Goal: Information Seeking & Learning: Find specific fact

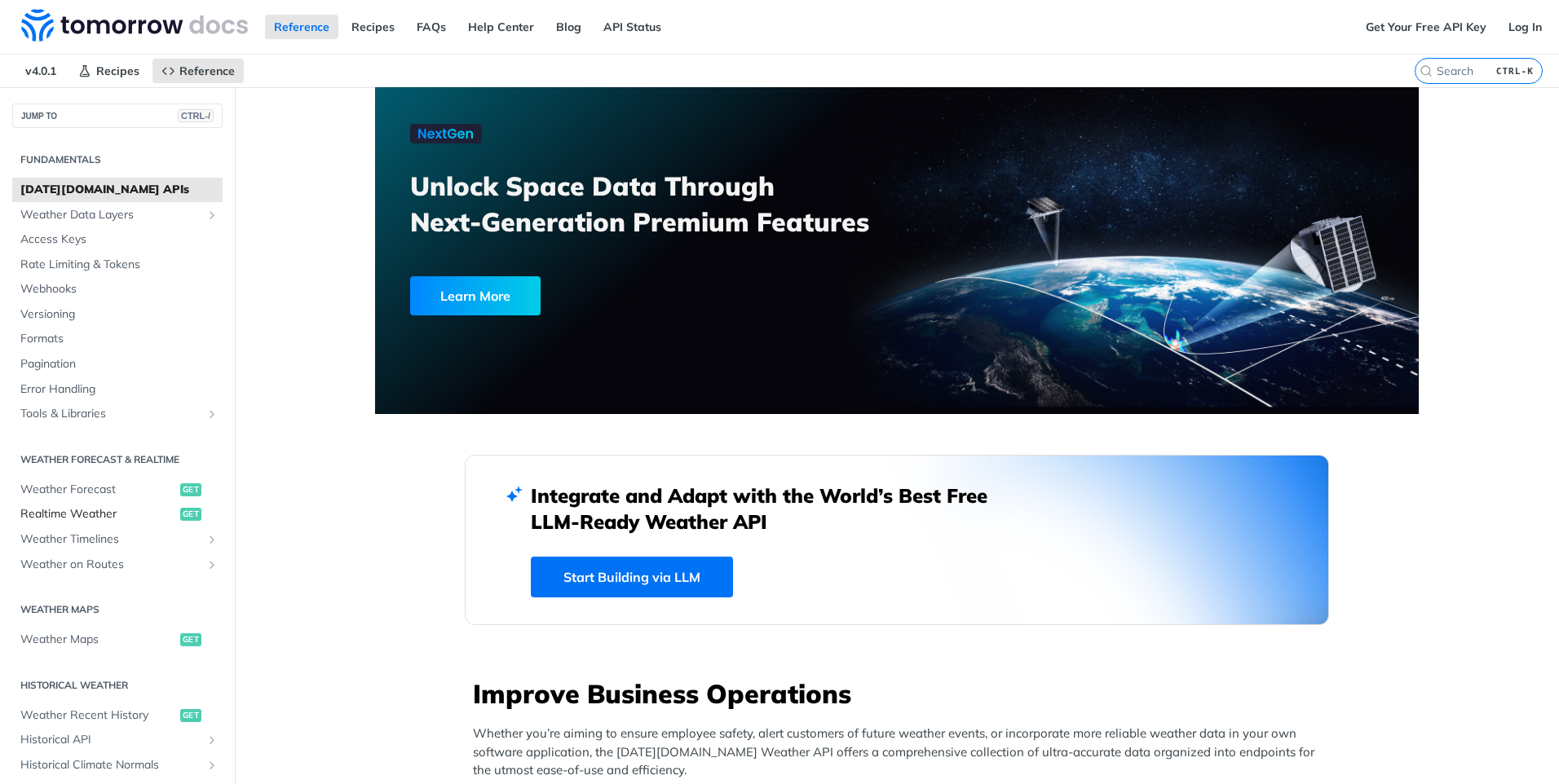
click at [86, 513] on span "Realtime Weather" at bounding box center [98, 514] width 155 height 16
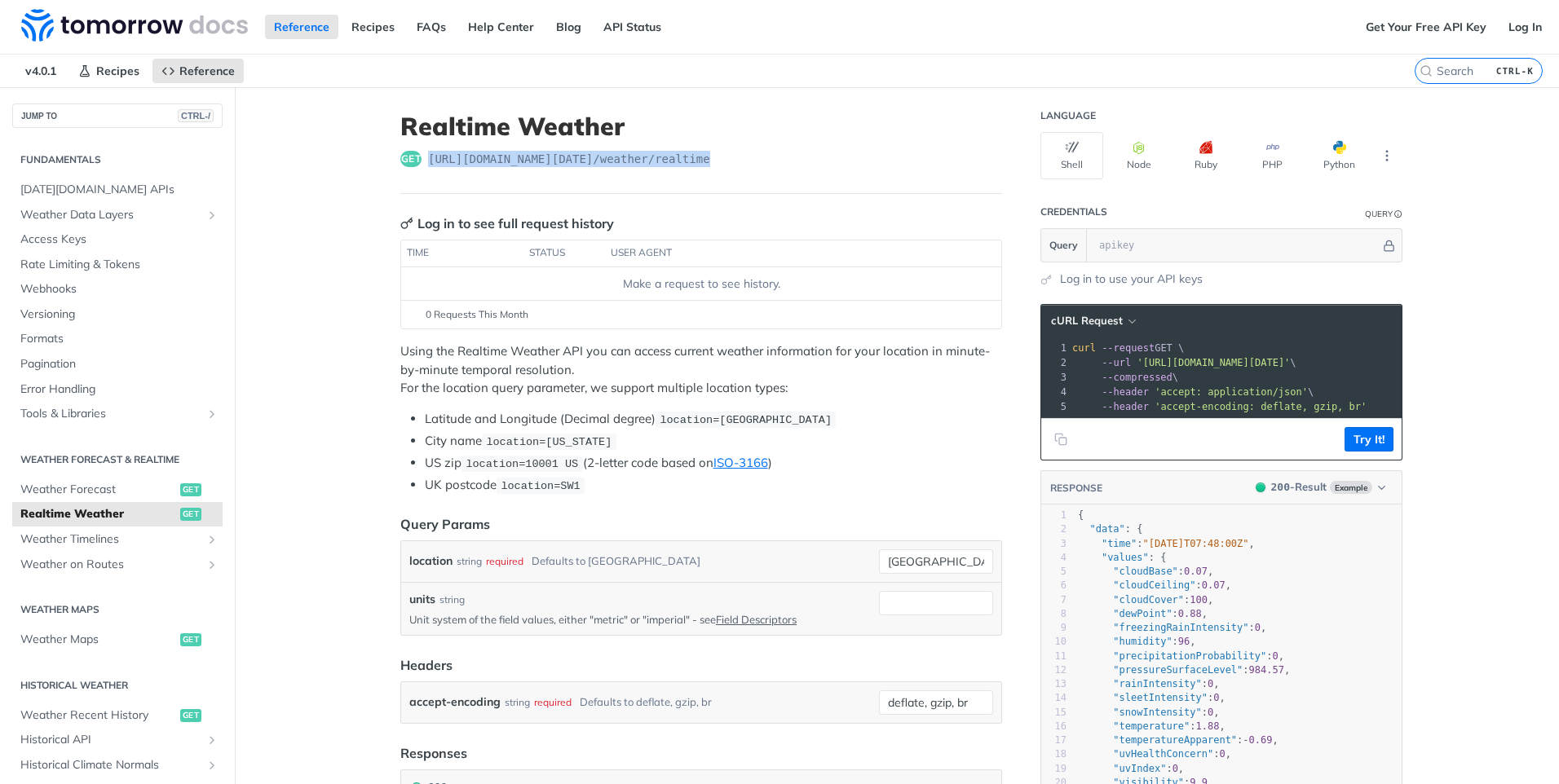
drag, startPoint x: 734, startPoint y: 159, endPoint x: 420, endPoint y: 146, distance: 314.3
click at [420, 146] on header "Realtime Weather get [URL][DOMAIN_NAME][DATE] /weather/realtime" at bounding box center [701, 153] width 602 height 82
copy span "[URL][DOMAIN_NAME][DATE] /weather/realtime"
click at [649, 176] on header "Realtime Weather get [URL][DOMAIN_NAME][DATE] /weather/realtime" at bounding box center [701, 153] width 602 height 82
click at [88, 493] on span "Weather Forecast" at bounding box center [98, 489] width 155 height 16
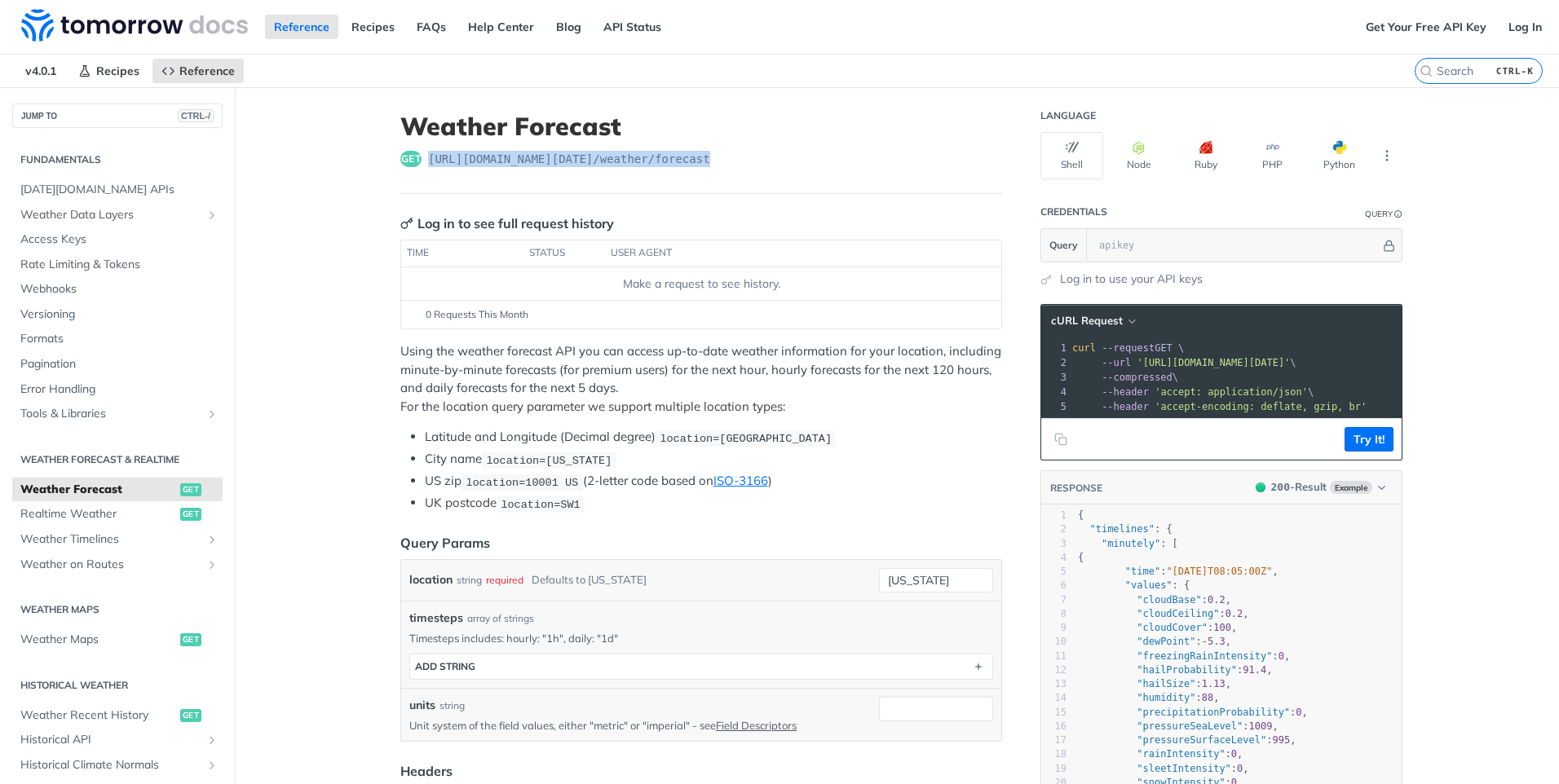
drag, startPoint x: 734, startPoint y: 155, endPoint x: 420, endPoint y: 159, distance: 314.0
click at [420, 159] on div "get [URL][DOMAIN_NAME][DATE] /weather/forecast" at bounding box center [701, 159] width 602 height 16
copy span "[URL][DOMAIN_NAME][DATE] /weather/forecast"
